Goal: Browse casually: Explore the website without a specific task or goal

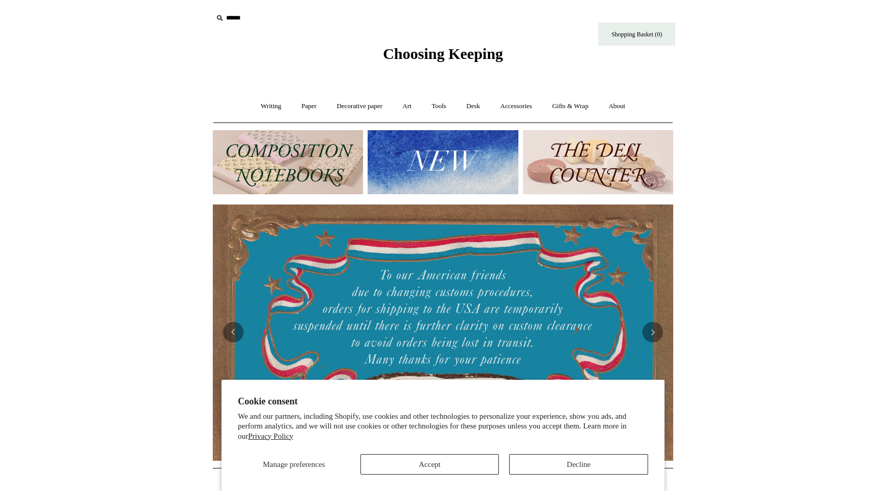
click at [468, 54] on span "Choosing Keeping" at bounding box center [443, 53] width 120 height 17
click at [577, 105] on link "Gifts & Wrap +" at bounding box center [570, 106] width 55 height 27
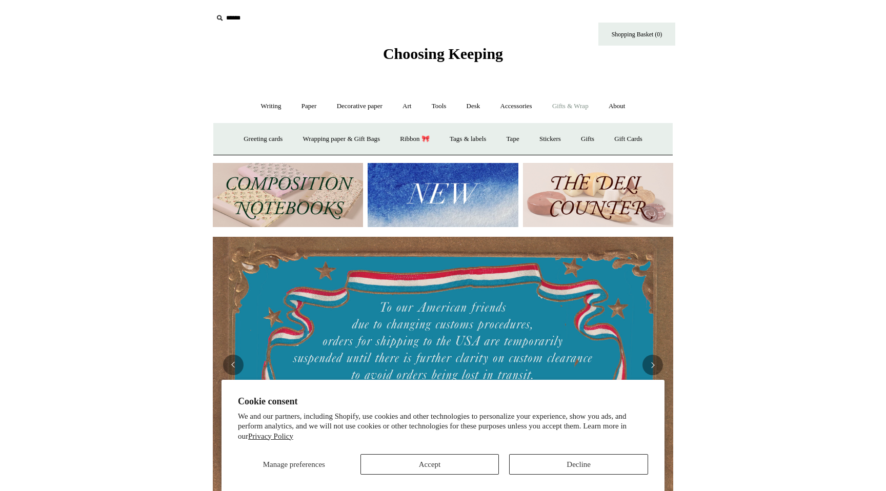
click at [578, 108] on link "Gifts & Wrap -" at bounding box center [570, 106] width 55 height 27
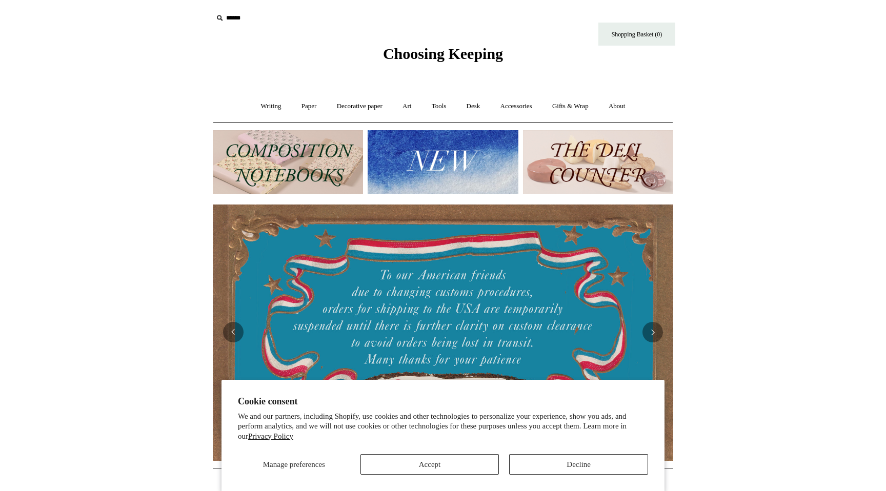
drag, startPoint x: 560, startPoint y: 476, endPoint x: 560, endPoint y: 470, distance: 6.2
click at [560, 475] on section "Cookie consent We and our partners, including Shopify, use cookies and other te…" at bounding box center [442, 436] width 443 height 112
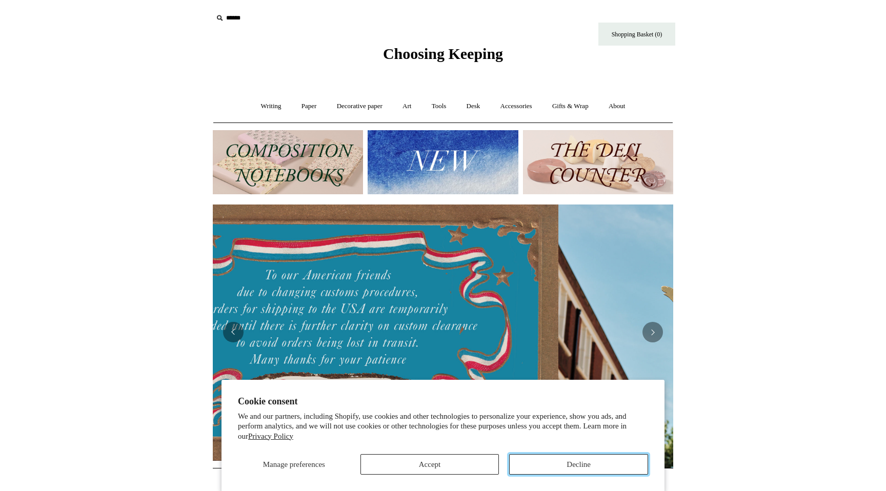
click at [560, 462] on button "Decline" at bounding box center [578, 464] width 139 height 21
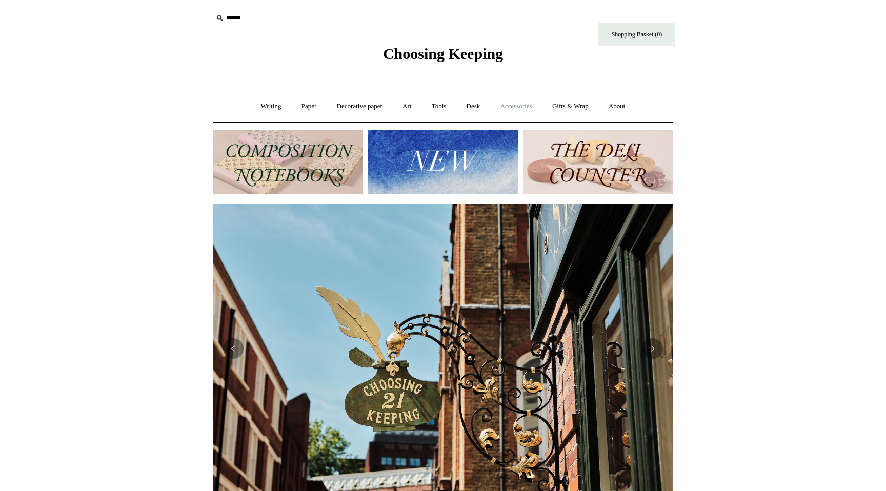
click at [518, 108] on link "Accessories +" at bounding box center [516, 106] width 50 height 27
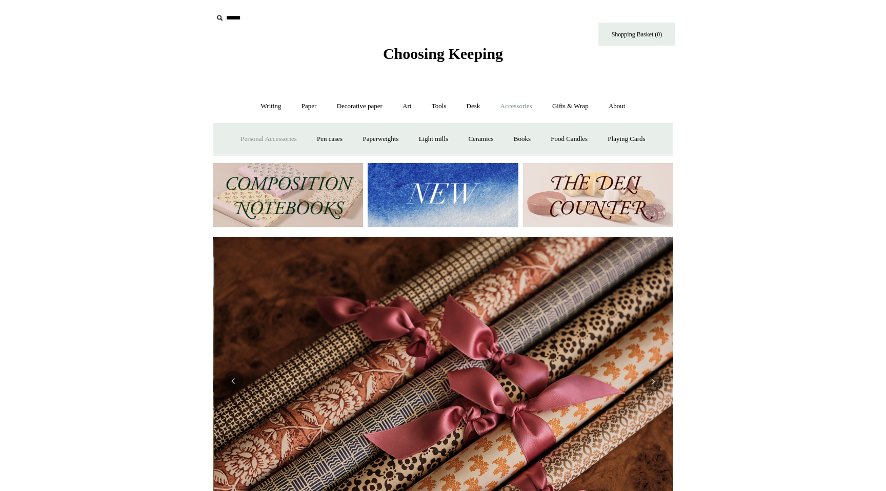
scroll to position [0, 921]
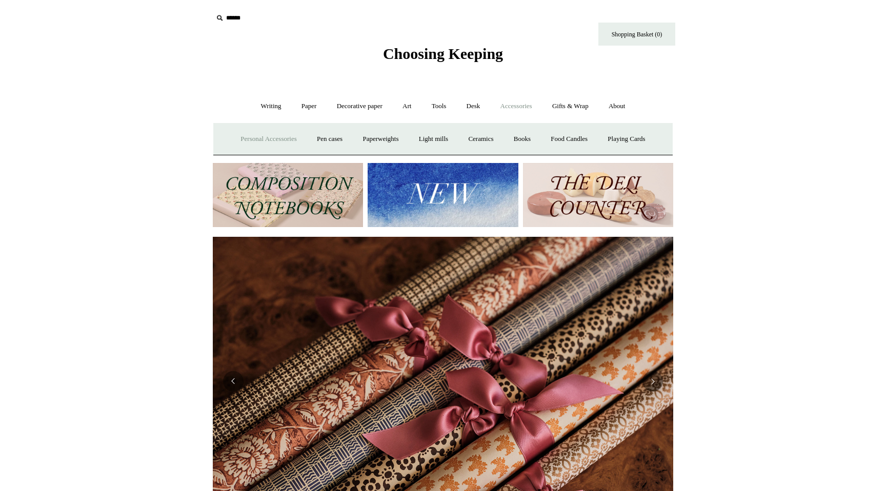
click at [244, 139] on link "Personal Accessories +" at bounding box center [268, 139] width 74 height 27
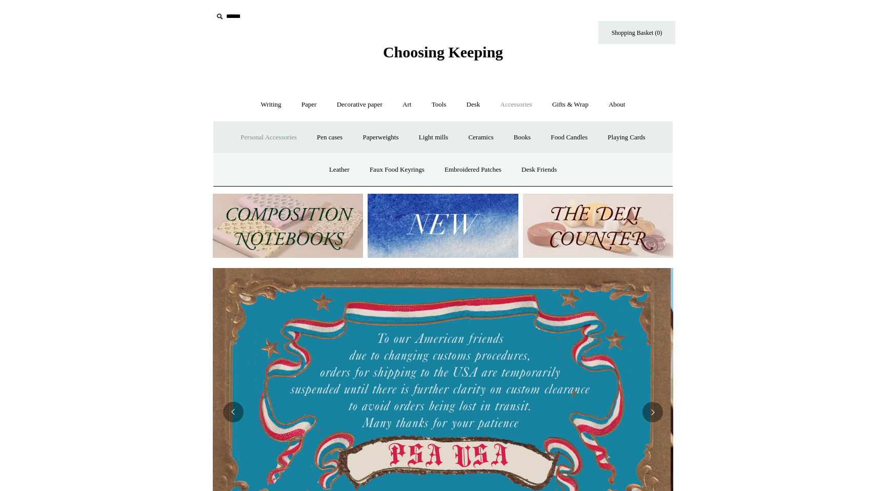
scroll to position [0, 0]
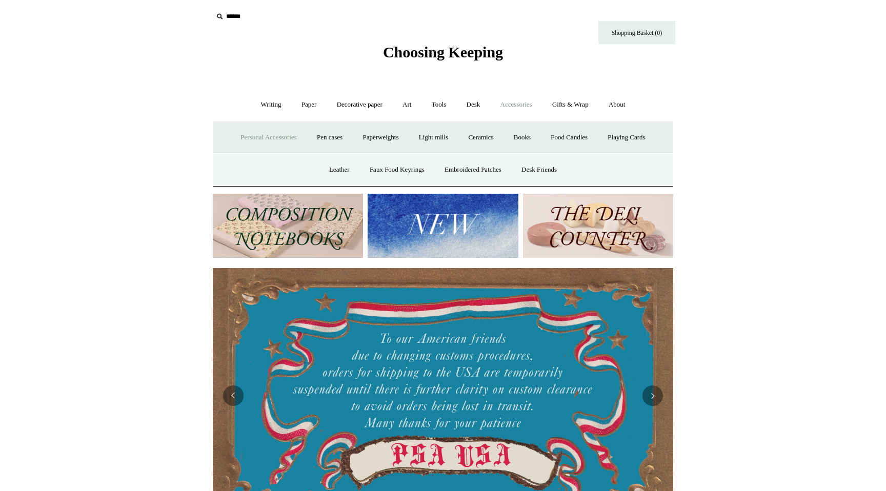
click at [276, 140] on link "Personal Accessories -" at bounding box center [268, 137] width 74 height 27
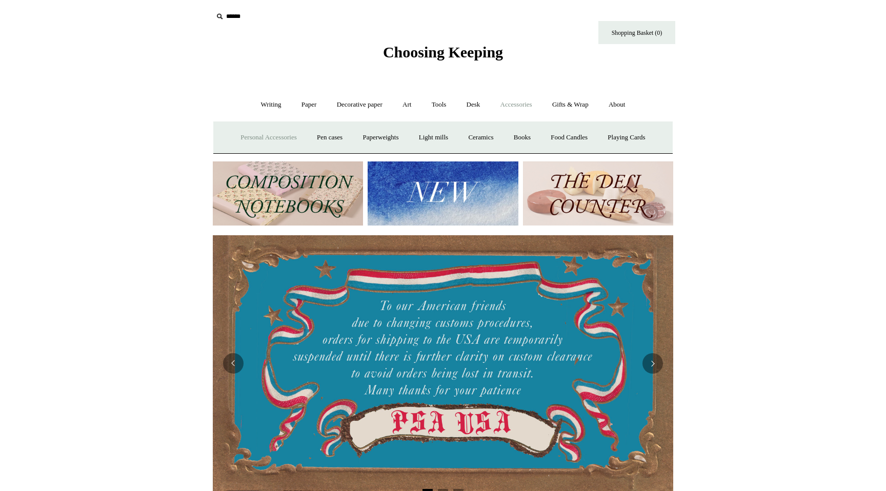
click at [276, 140] on link "Personal Accessories +" at bounding box center [268, 137] width 74 height 27
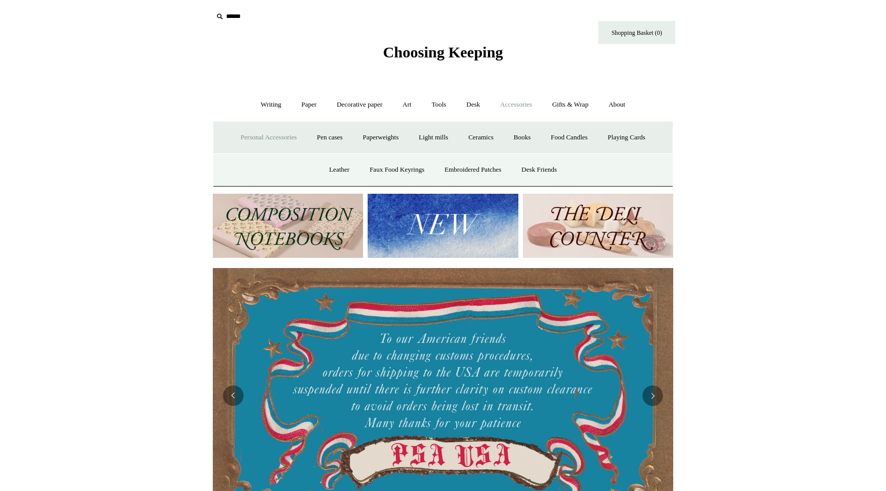
click at [430, 221] on img at bounding box center [443, 226] width 150 height 64
